Goal: Check status: Verify the current state of an ongoing process or item

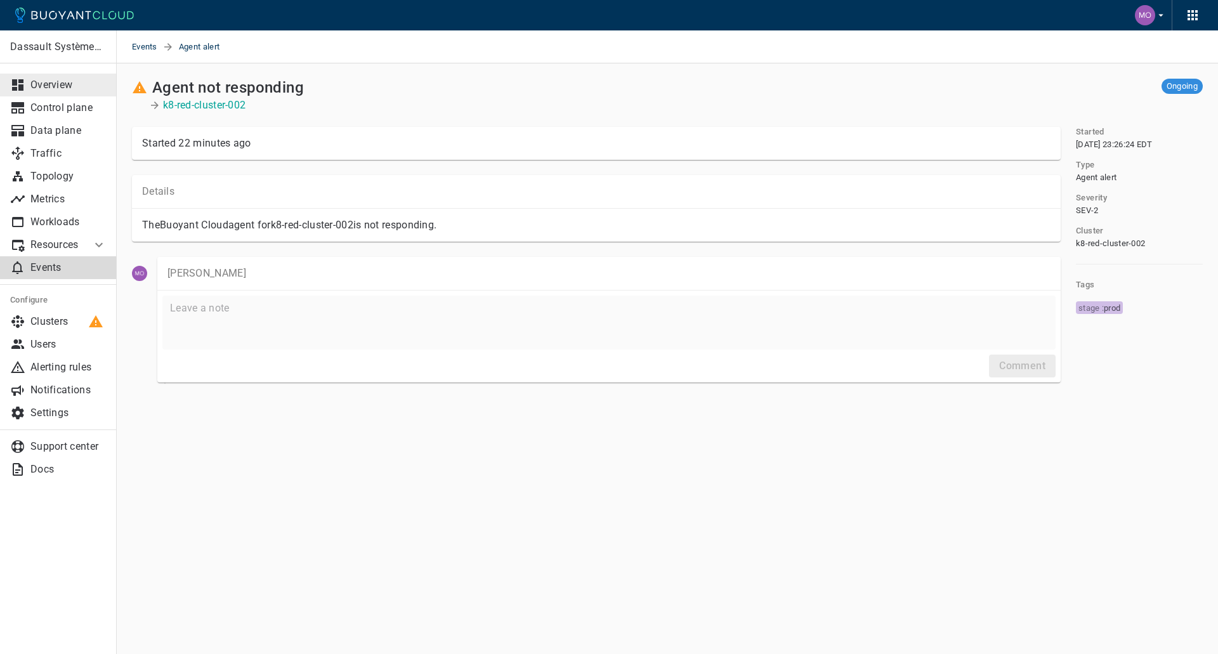
click at [72, 93] on link "Overview" at bounding box center [58, 85] width 117 height 23
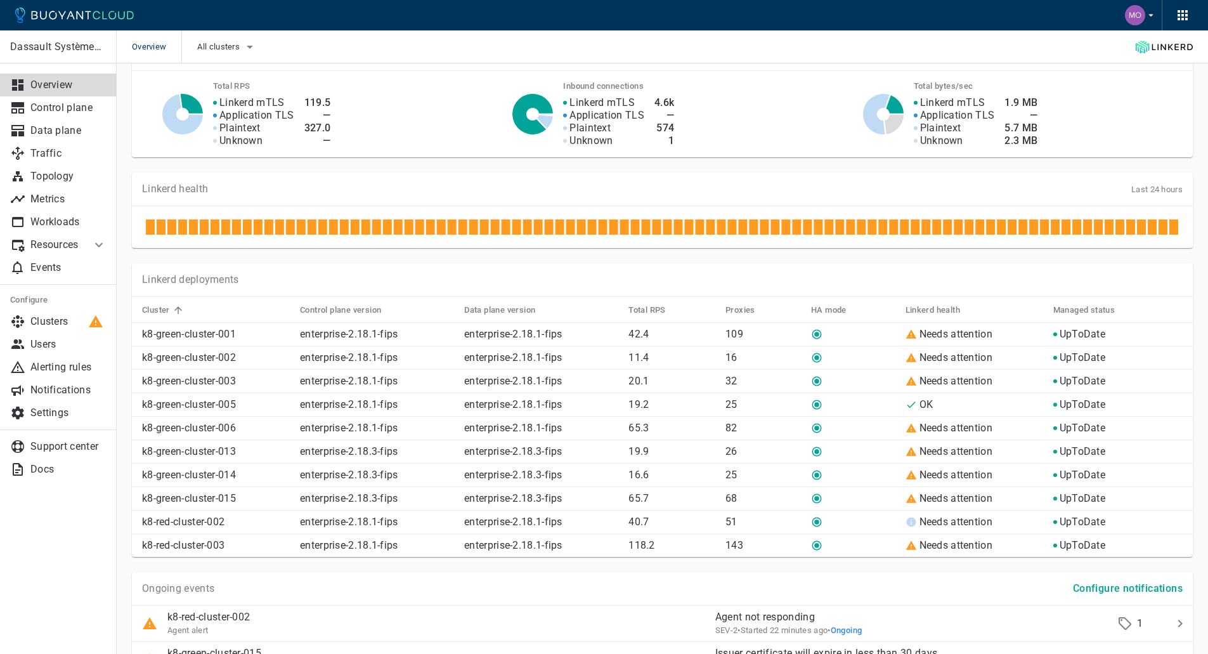
scroll to position [386, 0]
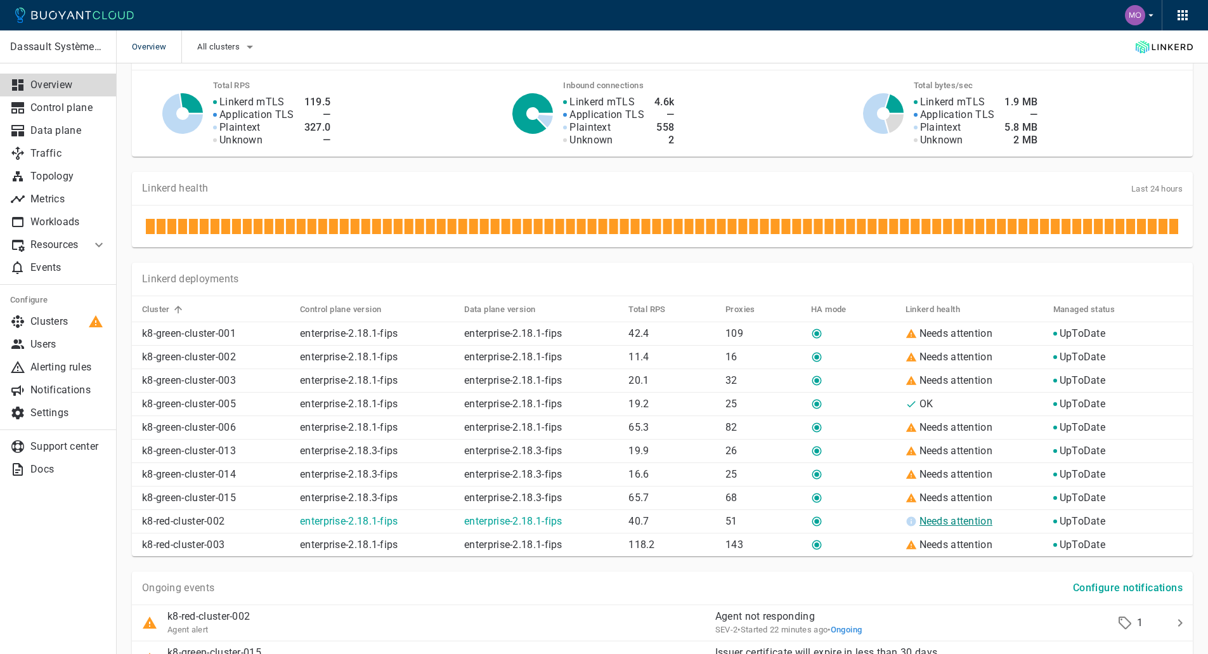
click at [928, 523] on link "Needs attention" at bounding box center [957, 521] width 74 height 12
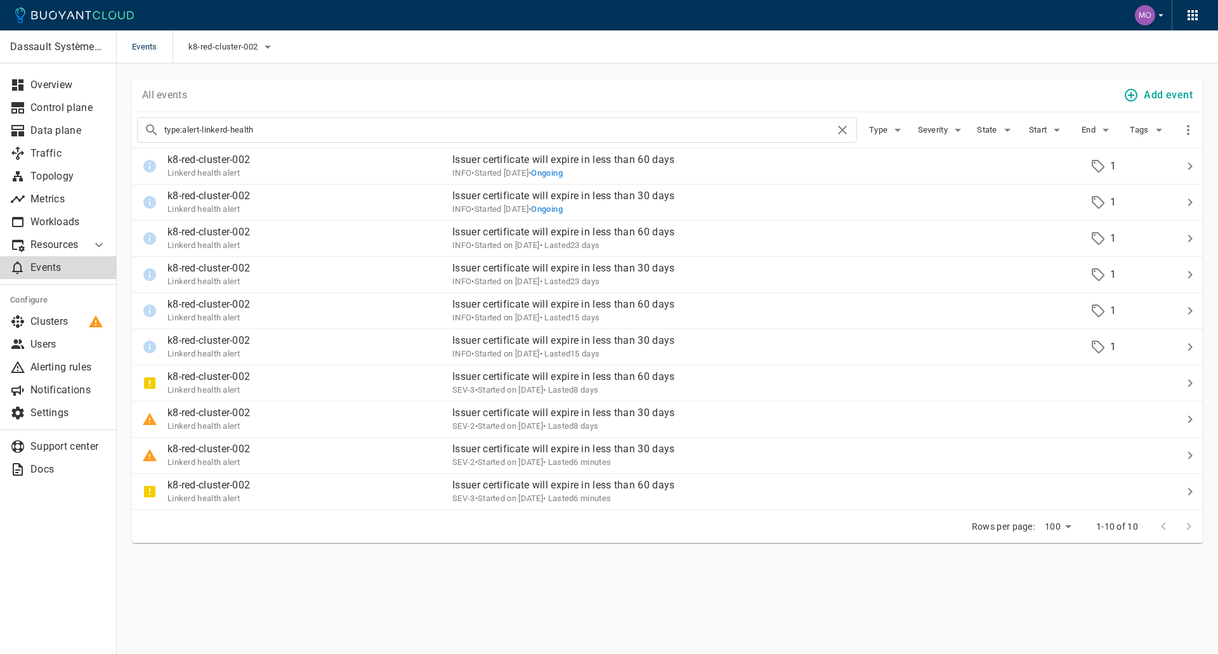
click at [67, 261] on link "Events" at bounding box center [58, 267] width 117 height 23
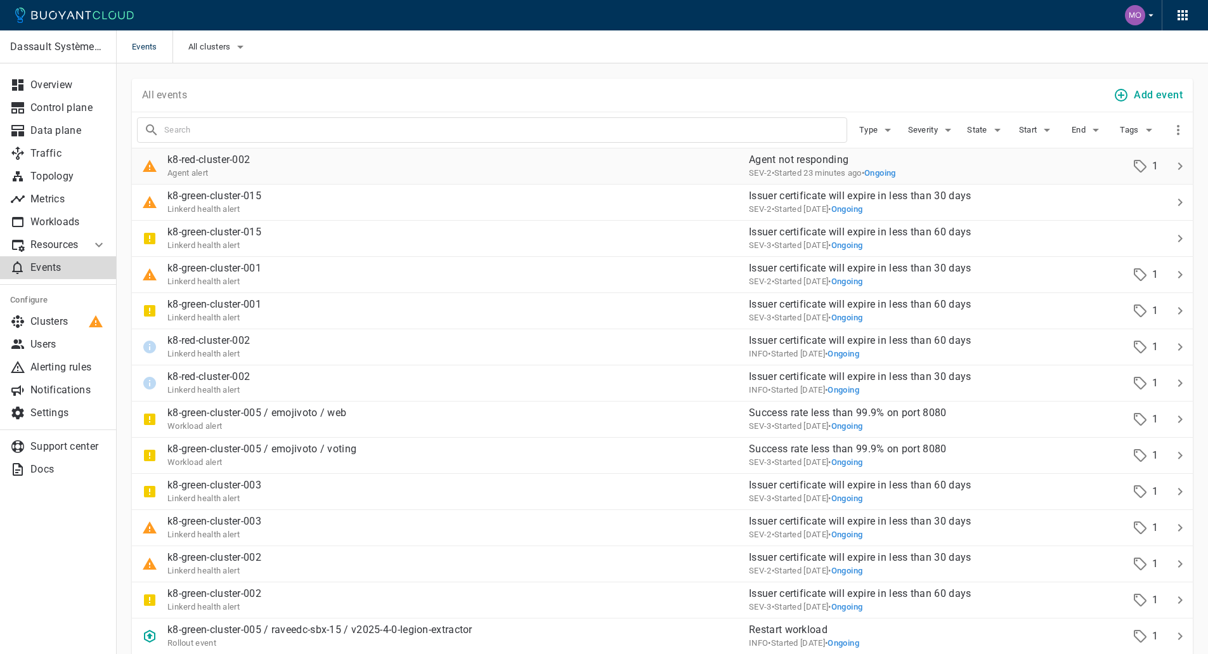
click at [829, 161] on p "Agent not responding" at bounding box center [928, 160] width 359 height 13
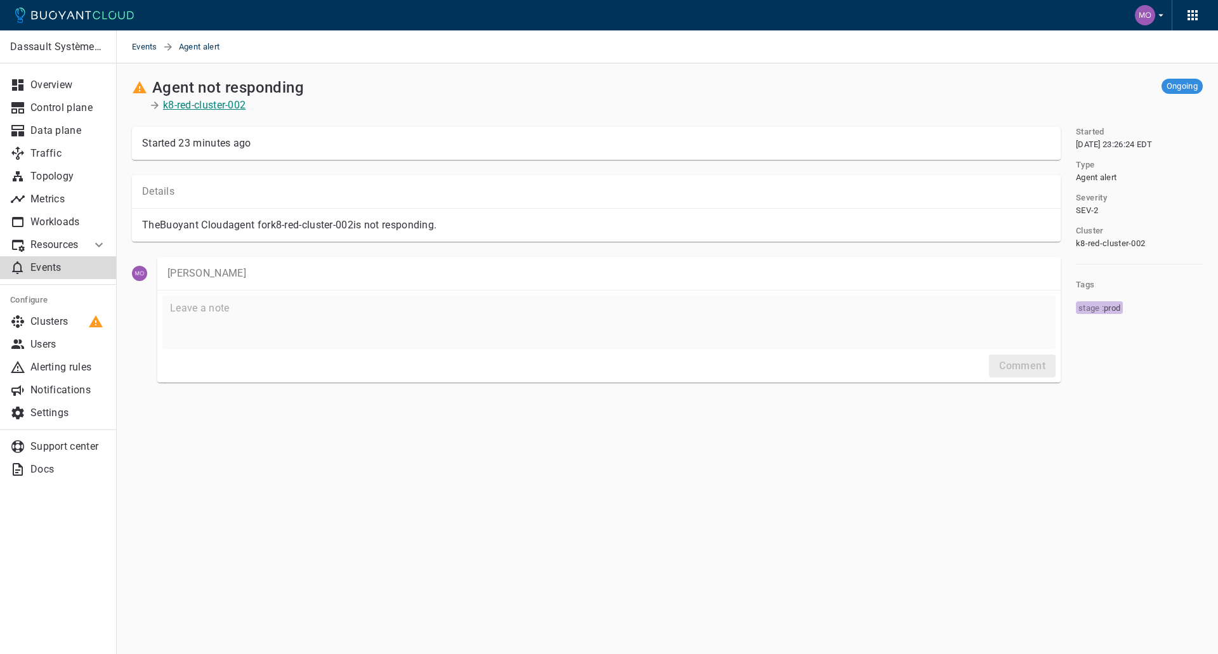
click at [183, 101] on p "k8-red-cluster-002" at bounding box center [204, 105] width 82 height 13
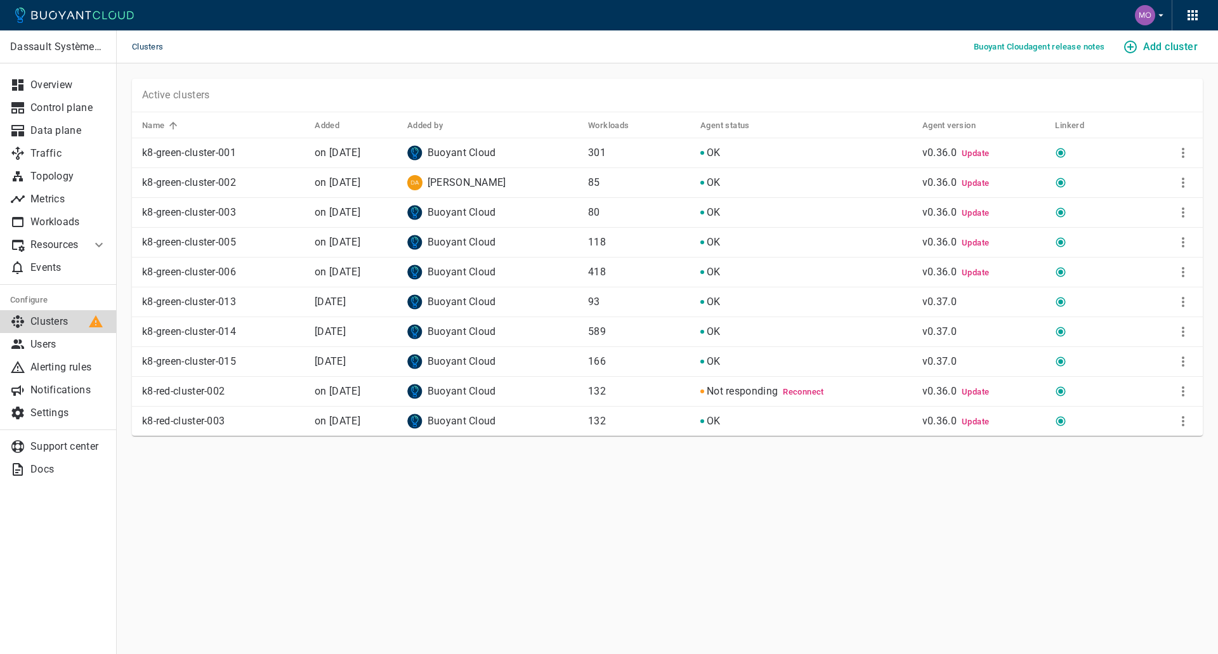
click at [808, 393] on span "Reconnect" at bounding box center [803, 392] width 41 height 10
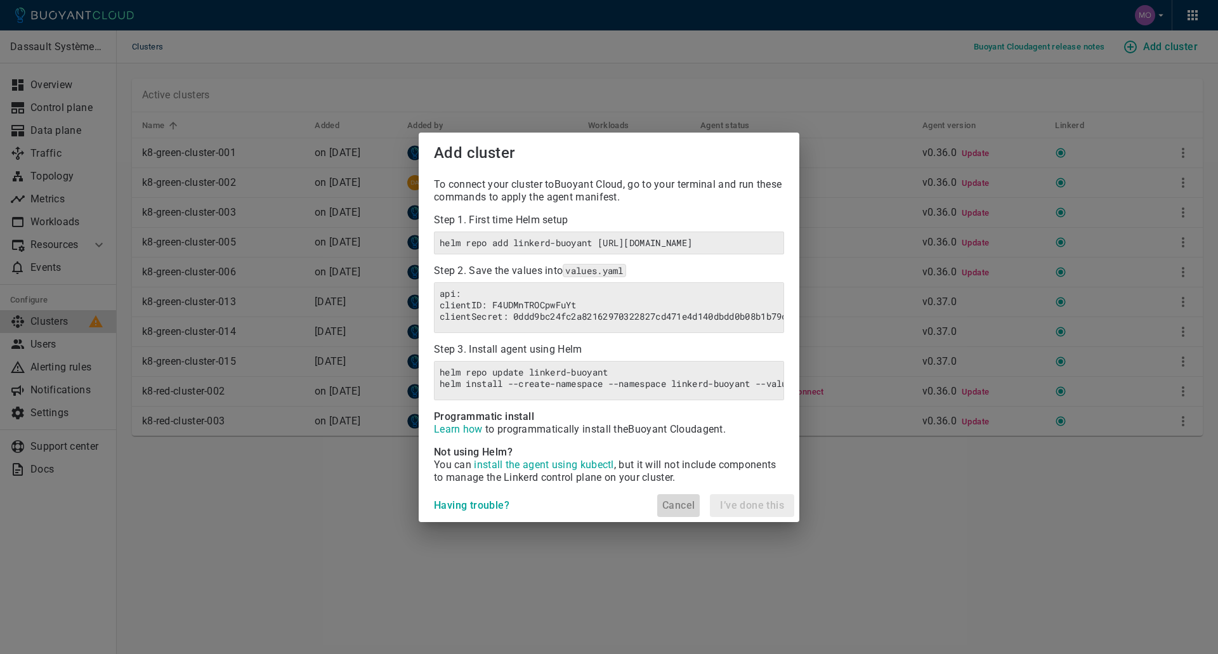
click at [675, 512] on h4 "Cancel" at bounding box center [678, 505] width 32 height 13
